Goal: Task Accomplishment & Management: Manage account settings

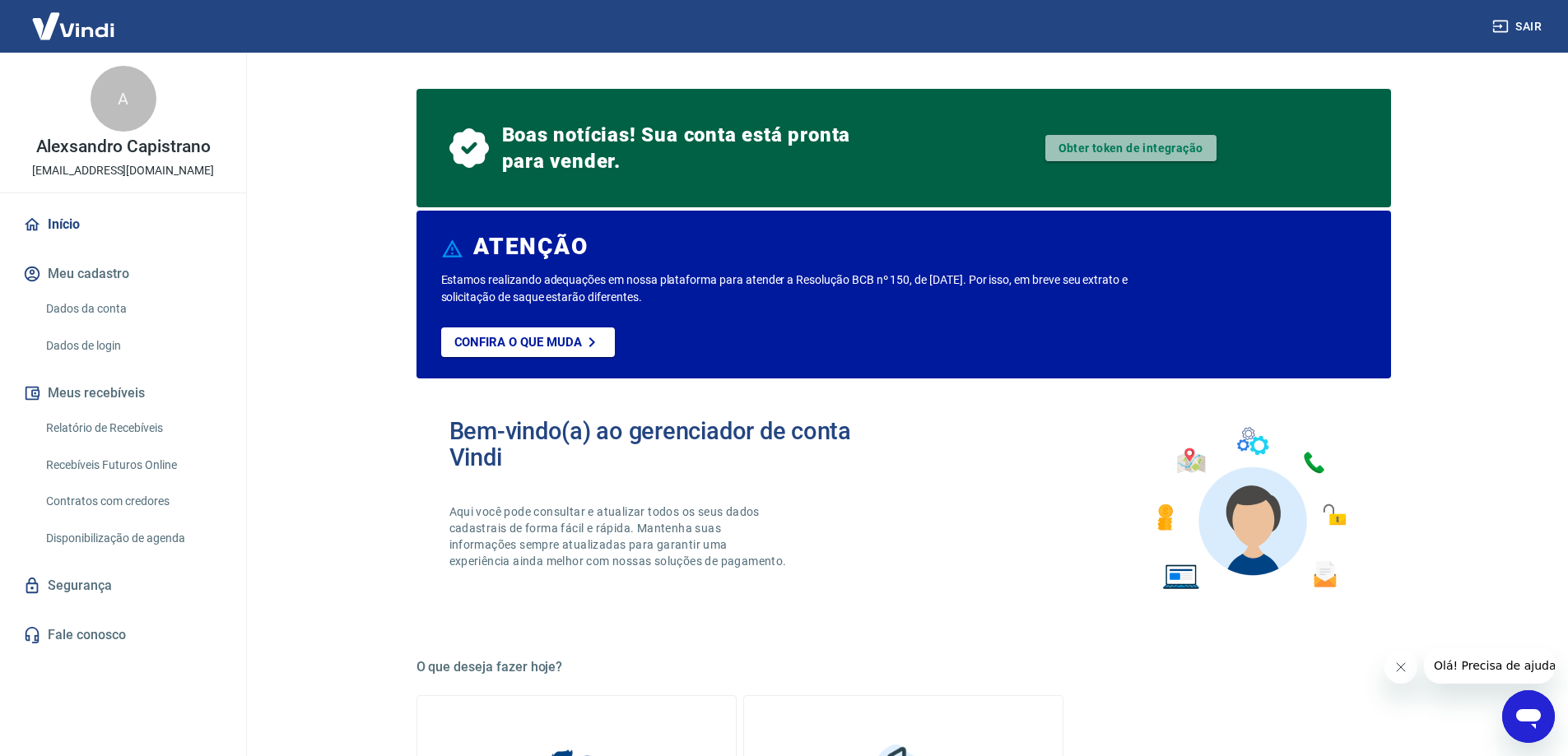
click at [1103, 149] on link "Obter token de integração" at bounding box center [1130, 148] width 172 height 27
click at [1100, 142] on link "Obter token de integração" at bounding box center [1130, 148] width 172 height 27
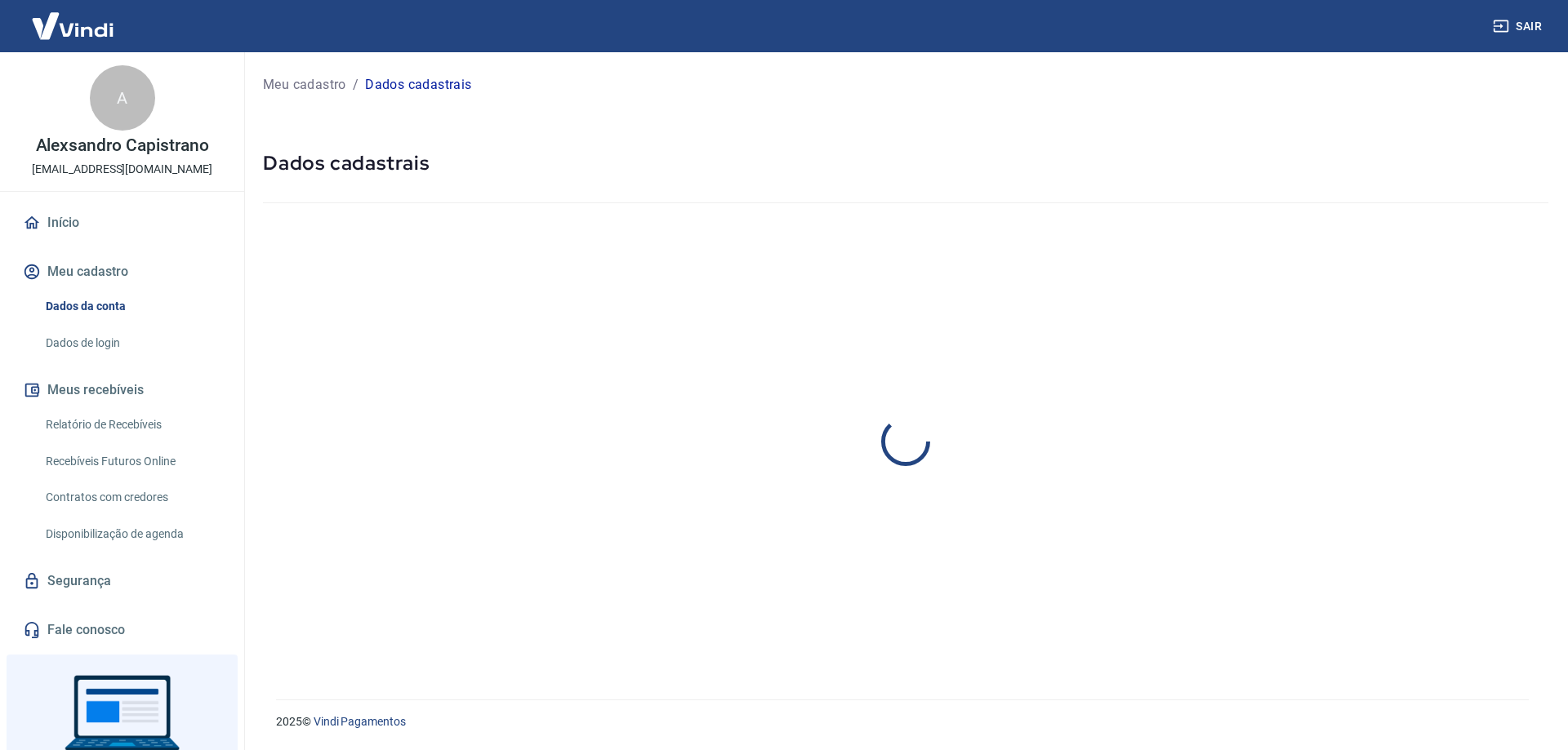
select select "SC"
select select "business"
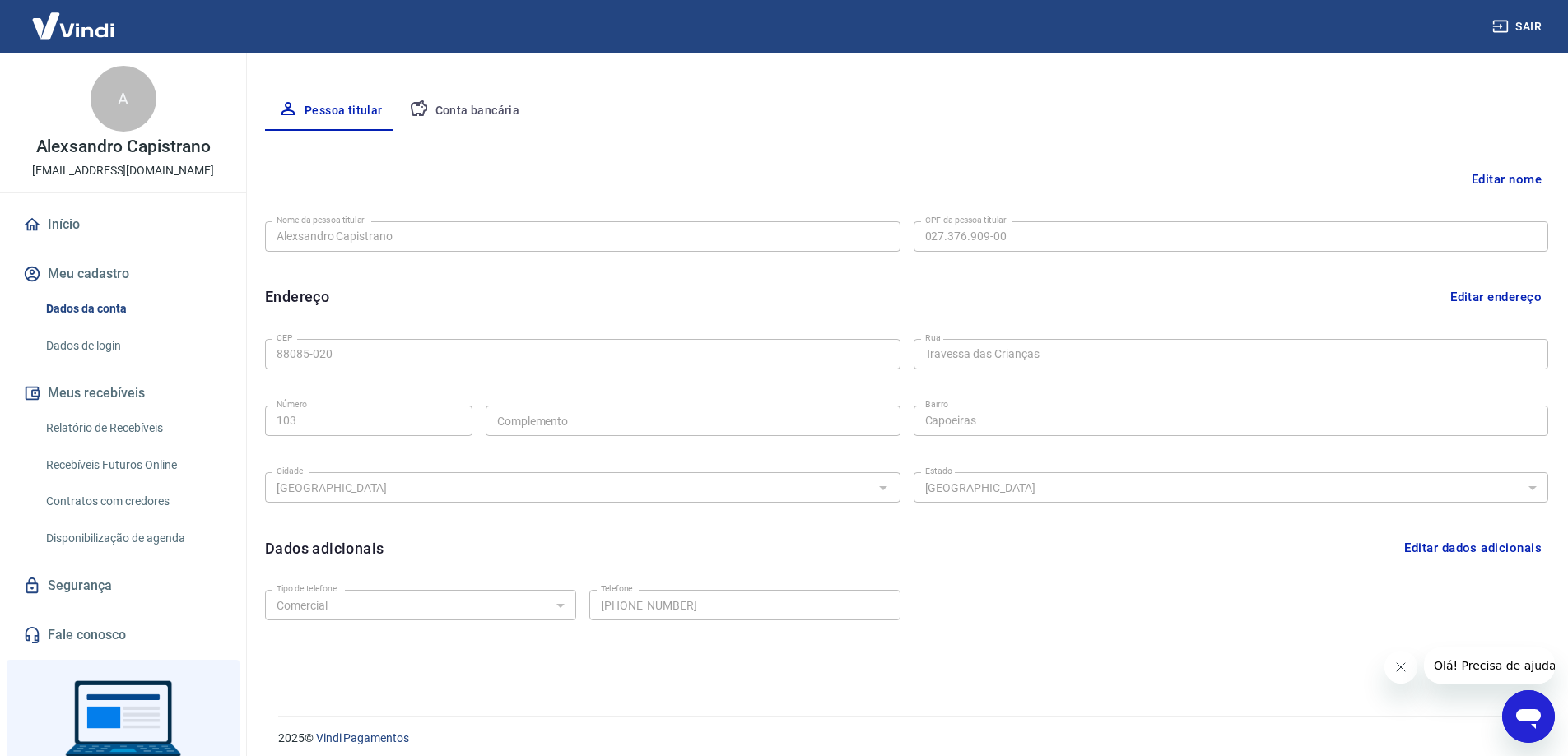
scroll to position [297, 0]
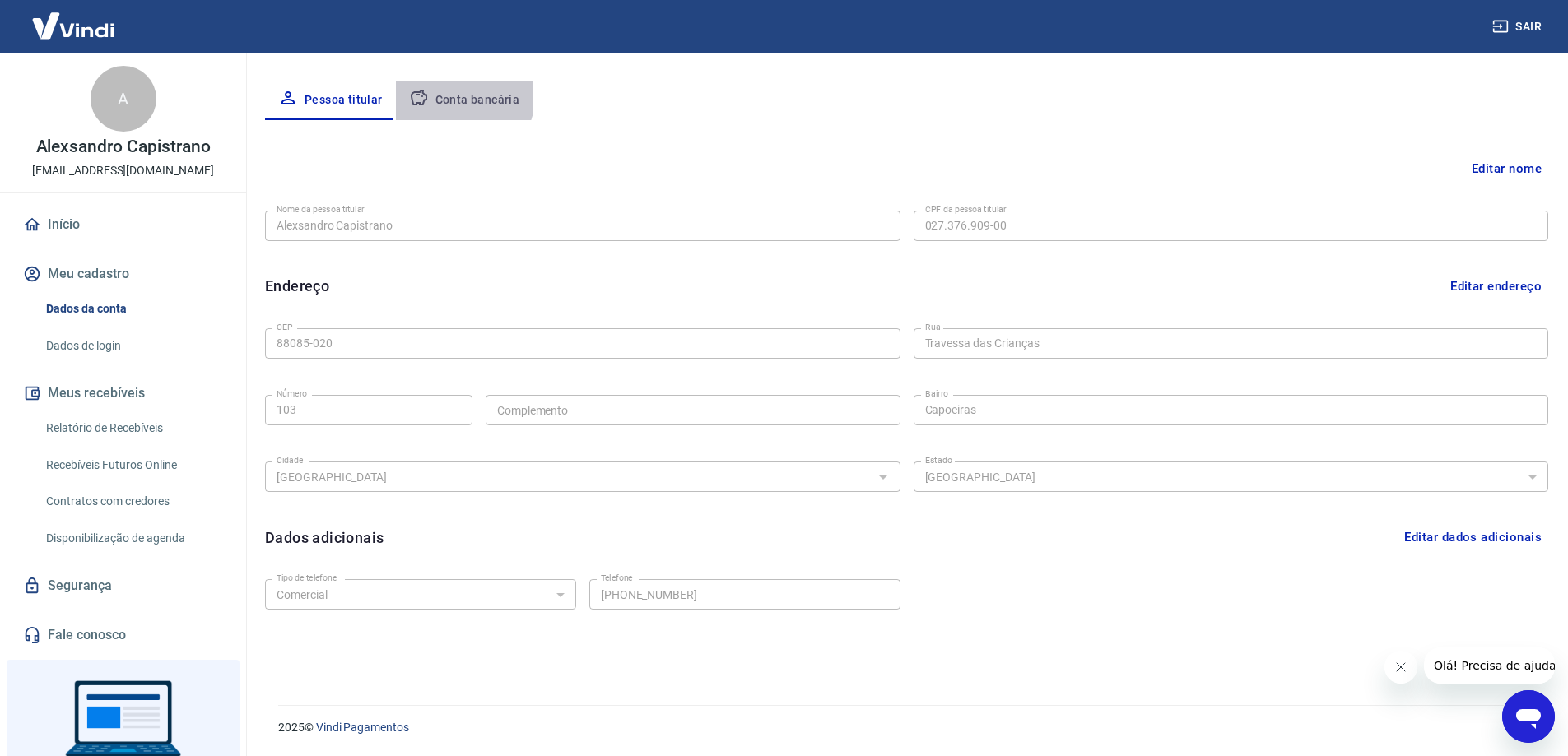
click at [459, 97] on button "Conta bancária" at bounding box center [464, 100] width 138 height 39
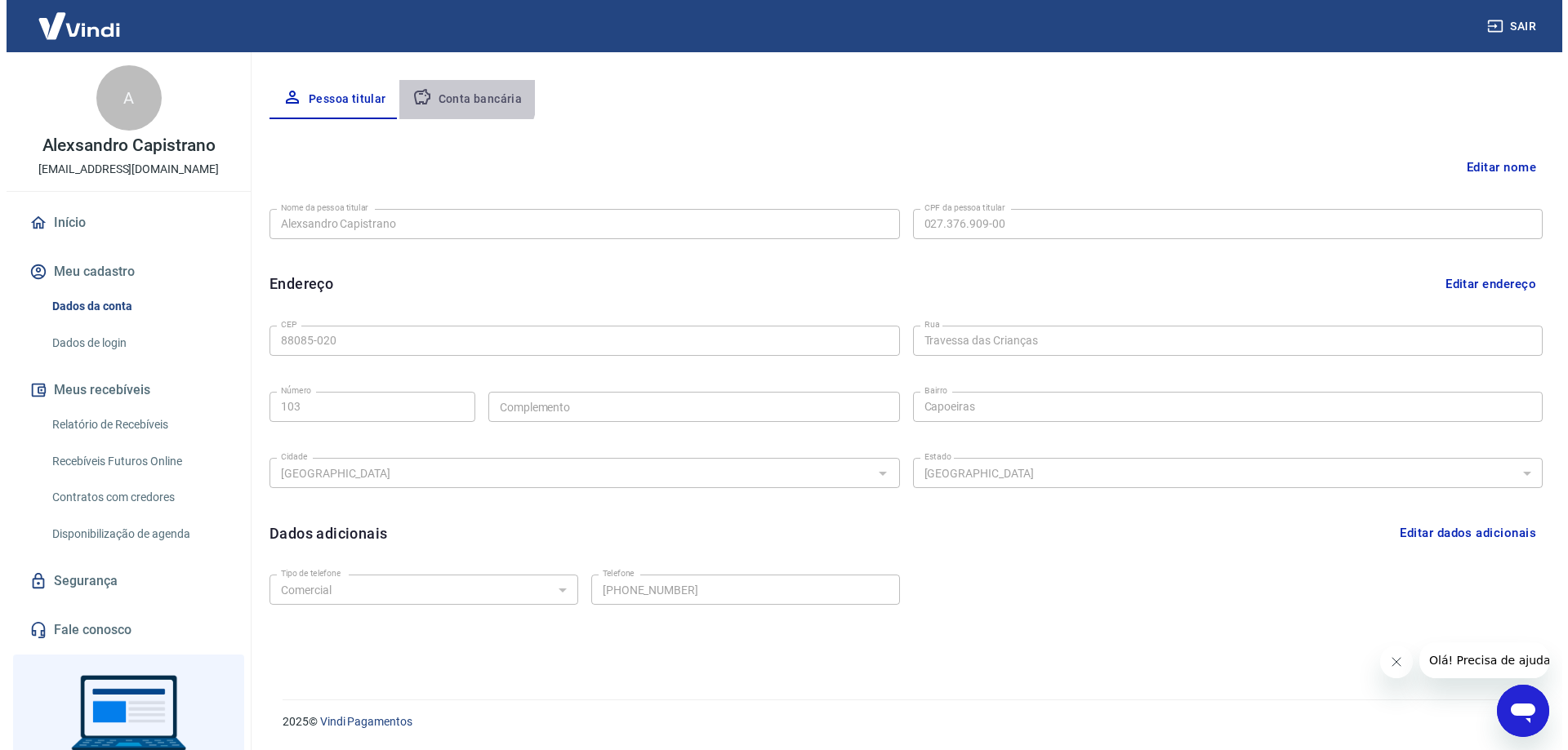
scroll to position [0, 0]
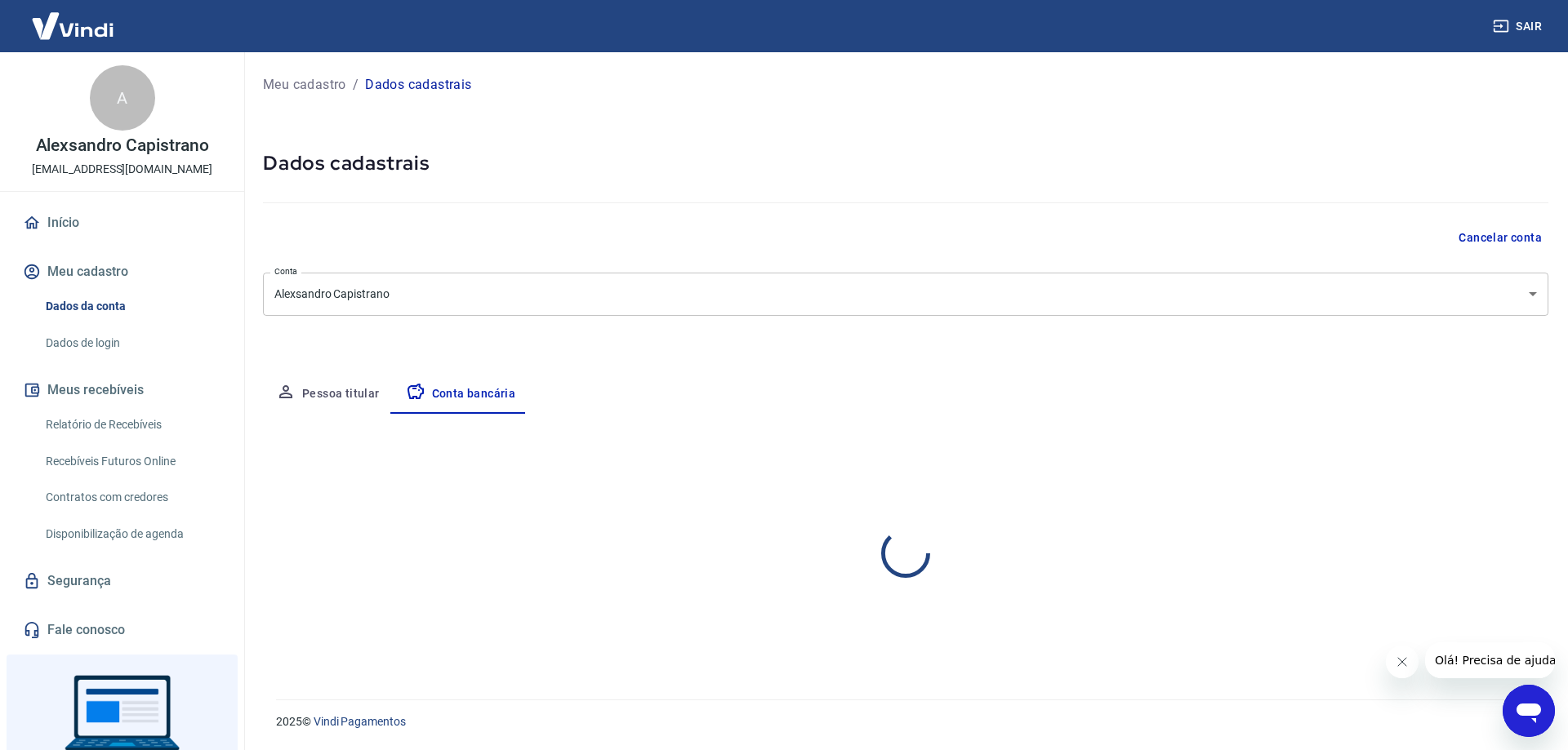
select select "1"
